Goal: Obtain resource: Download file/media

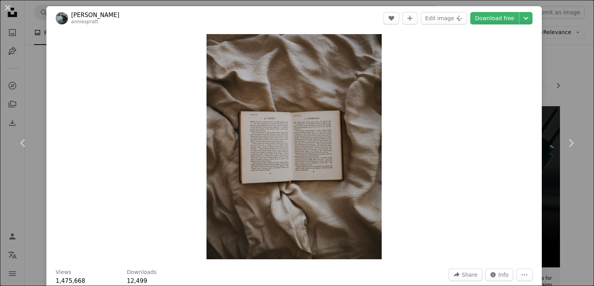
scroll to position [39, 0]
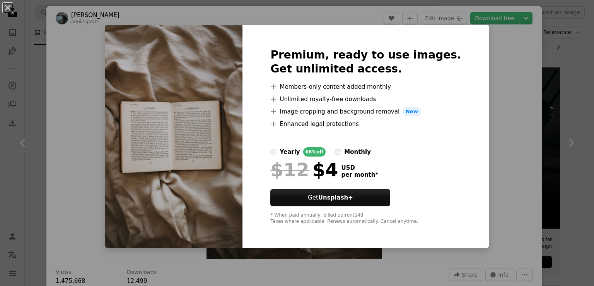
click at [500, 97] on div "An X shape Premium, ready to use images. Get unlimited access. A plus sign Memb…" at bounding box center [297, 143] width 594 height 286
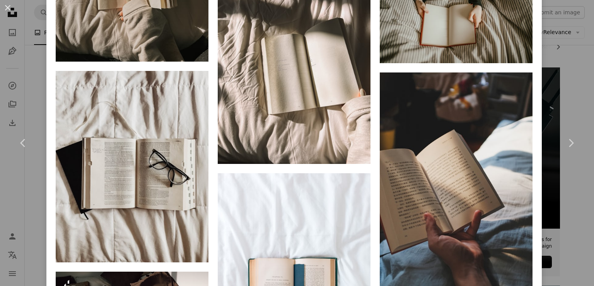
scroll to position [1471, 0]
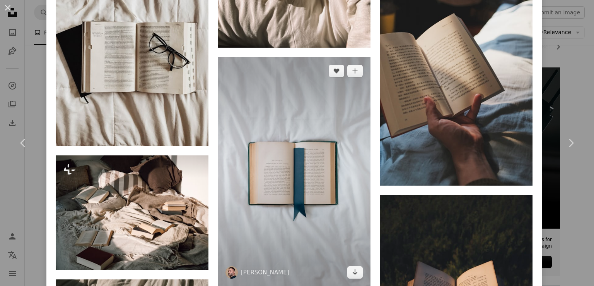
click at [307, 161] on img at bounding box center [294, 172] width 153 height 230
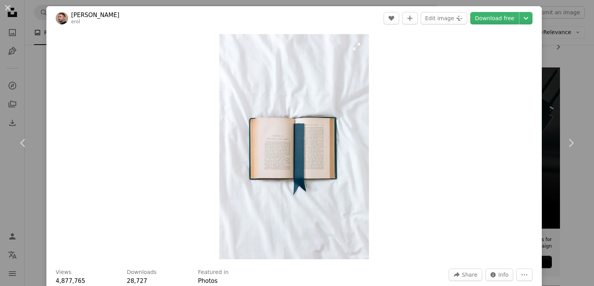
click at [301, 151] on img "Zoom in on this image" at bounding box center [294, 146] width 150 height 225
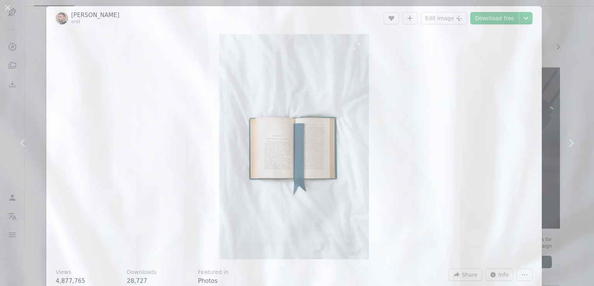
scroll to position [295, 0]
